Goal: Task Accomplishment & Management: Manage account settings

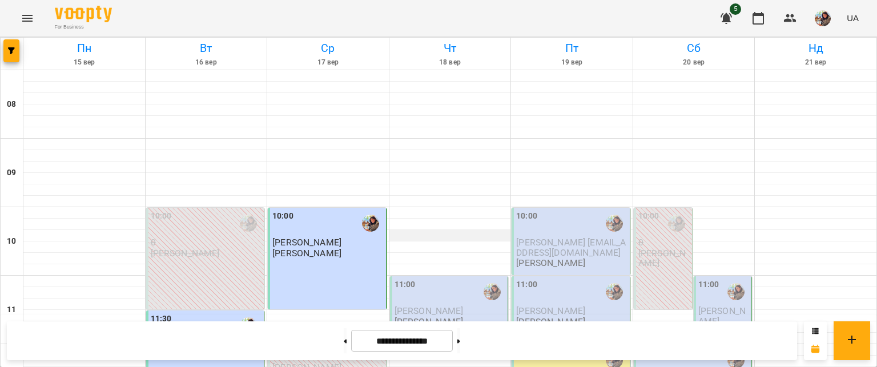
scroll to position [490, 0]
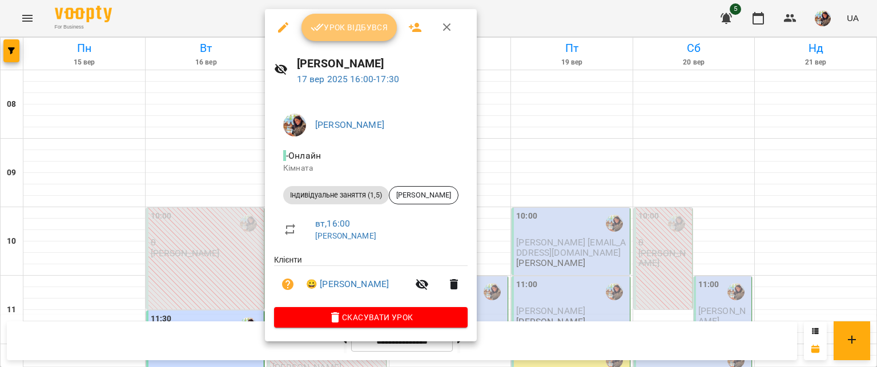
click at [341, 22] on span "Урок відбувся" at bounding box center [350, 28] width 78 height 14
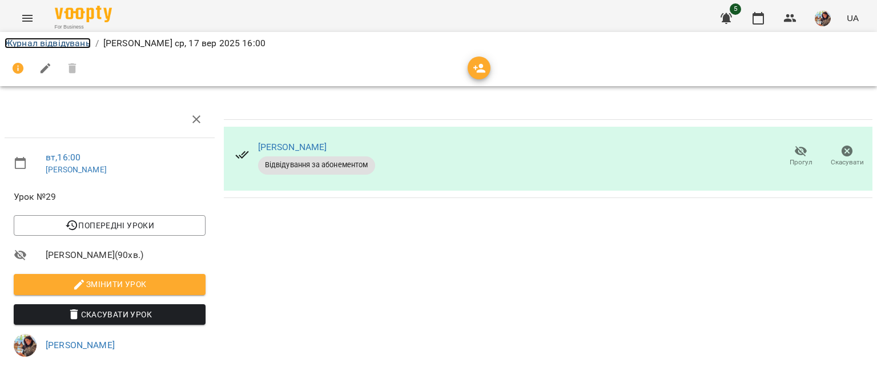
click at [45, 46] on link "Журнал відвідувань" at bounding box center [48, 43] width 86 height 11
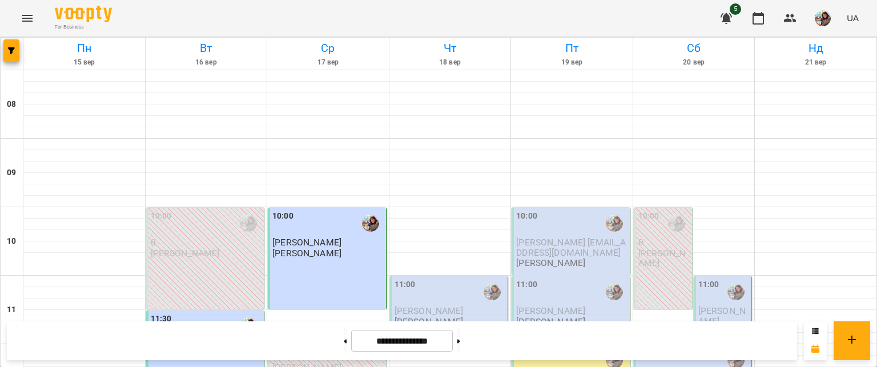
scroll to position [609, 0]
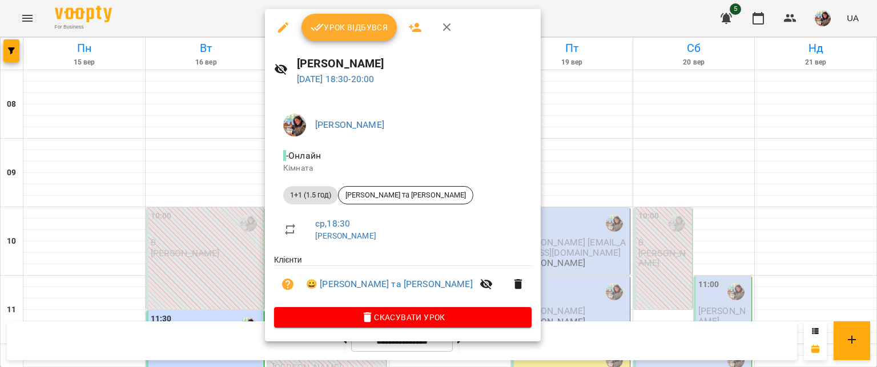
click at [338, 22] on span "Урок відбувся" at bounding box center [350, 28] width 78 height 14
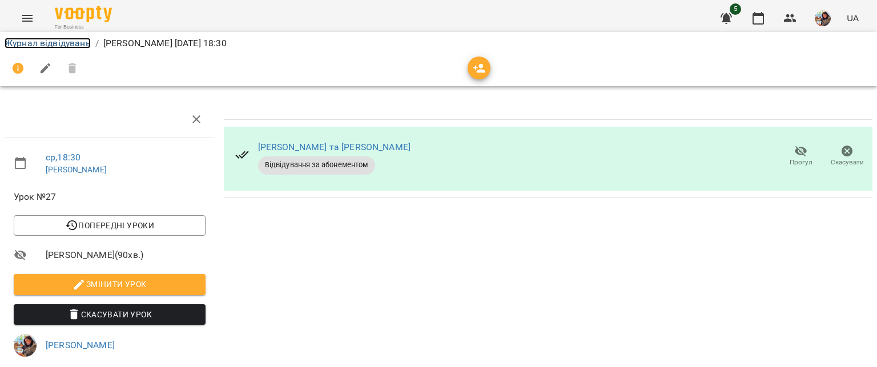
click at [55, 45] on link "Журнал відвідувань" at bounding box center [48, 43] width 86 height 11
